Goal: Task Accomplishment & Management: Manage account settings

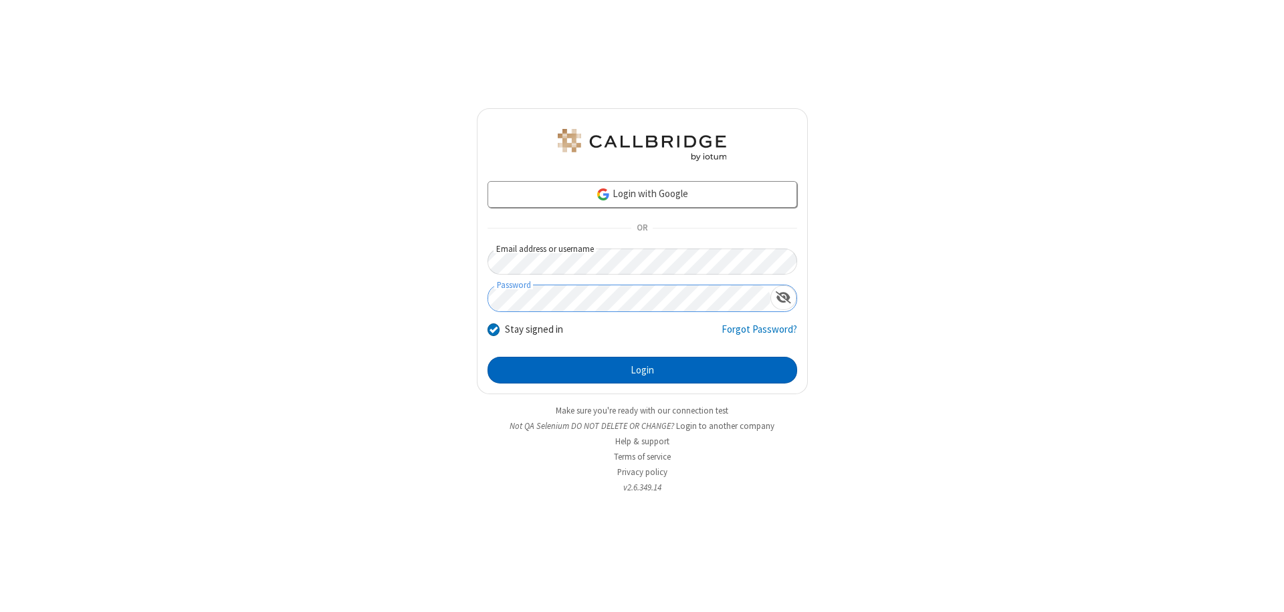
click at [642, 370] on button "Login" at bounding box center [642, 370] width 310 height 27
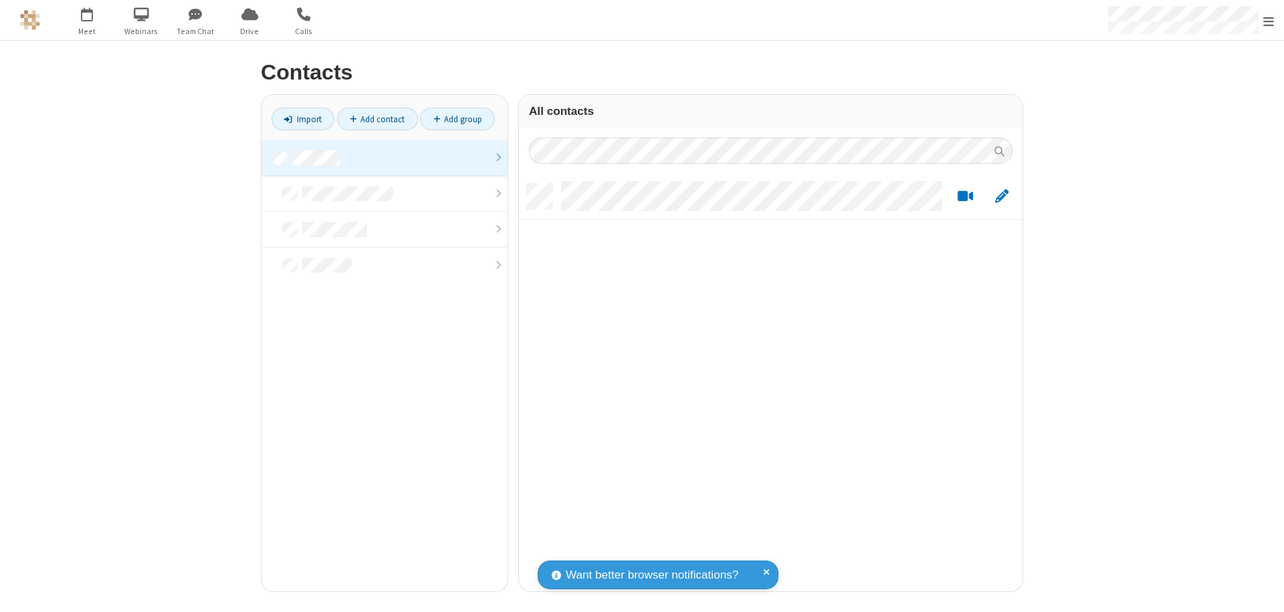
click at [384, 158] on link at bounding box center [384, 158] width 246 height 36
click at [377, 119] on link "Add contact" at bounding box center [377, 119] width 81 height 23
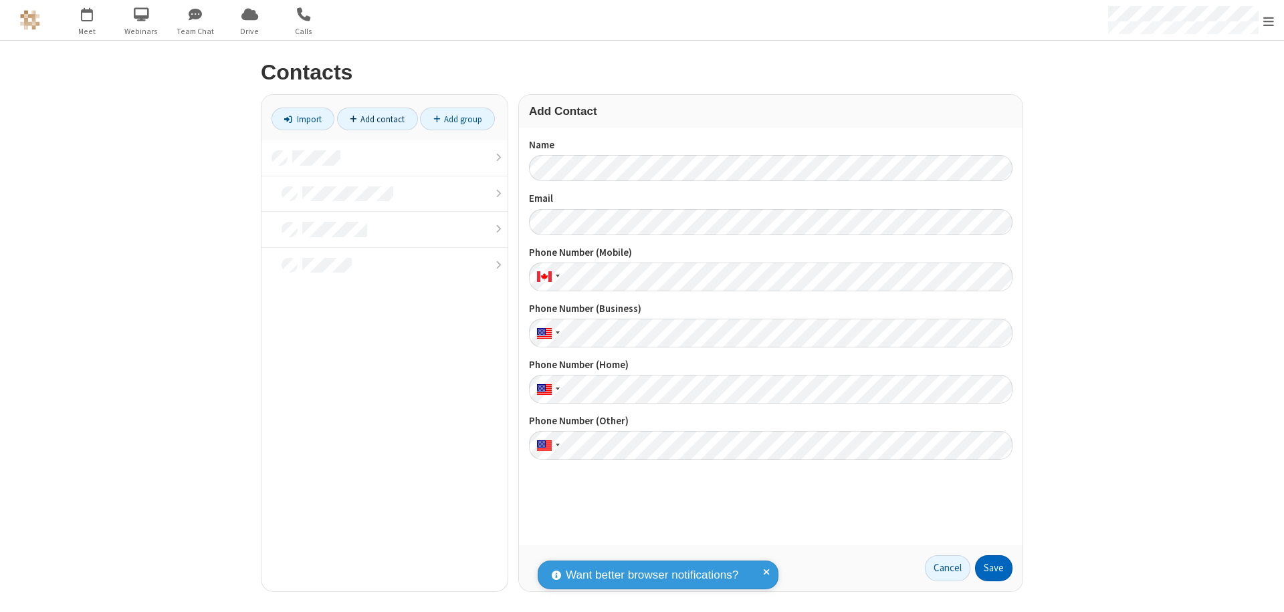
click at [993, 568] on button "Save" at bounding box center [993, 569] width 37 height 27
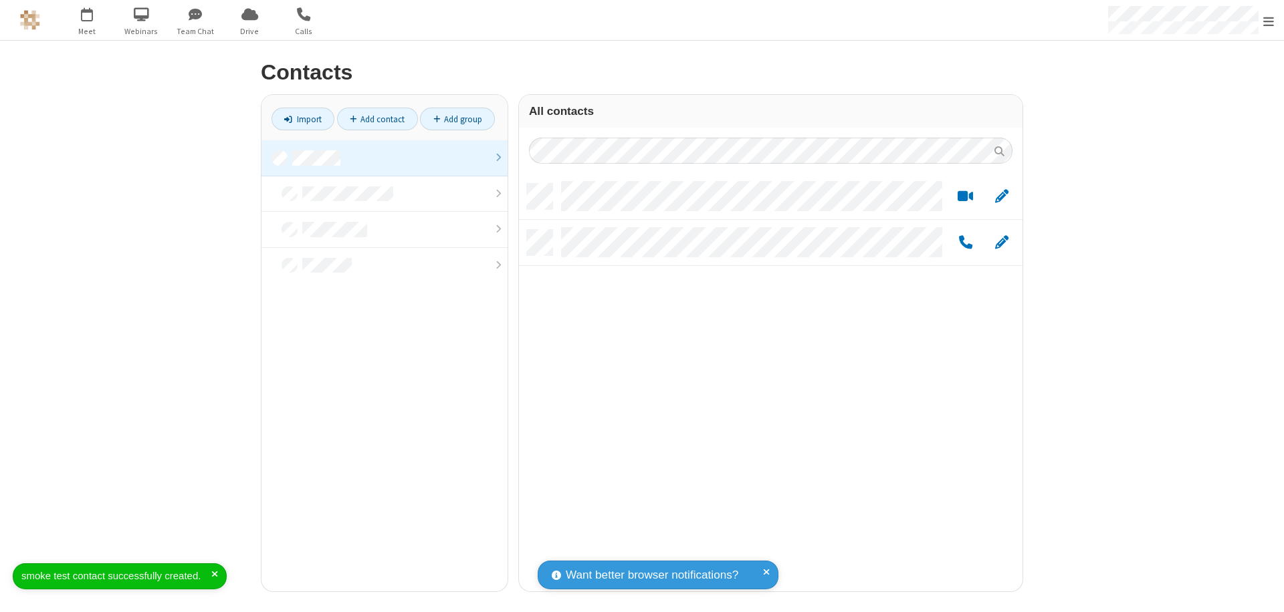
scroll to position [408, 493]
